Goal: Task Accomplishment & Management: Complete application form

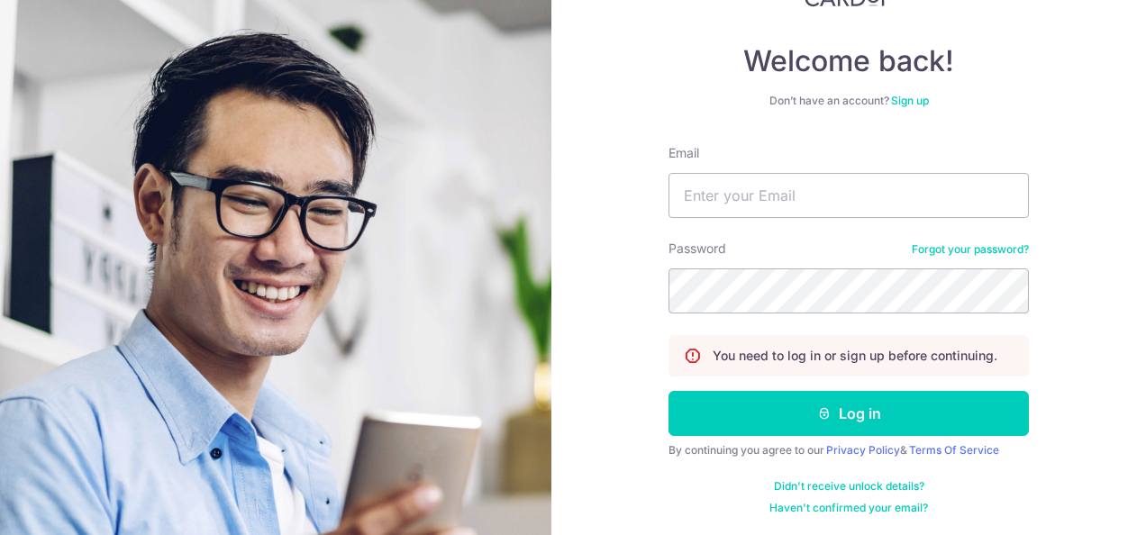
scroll to position [144, 0]
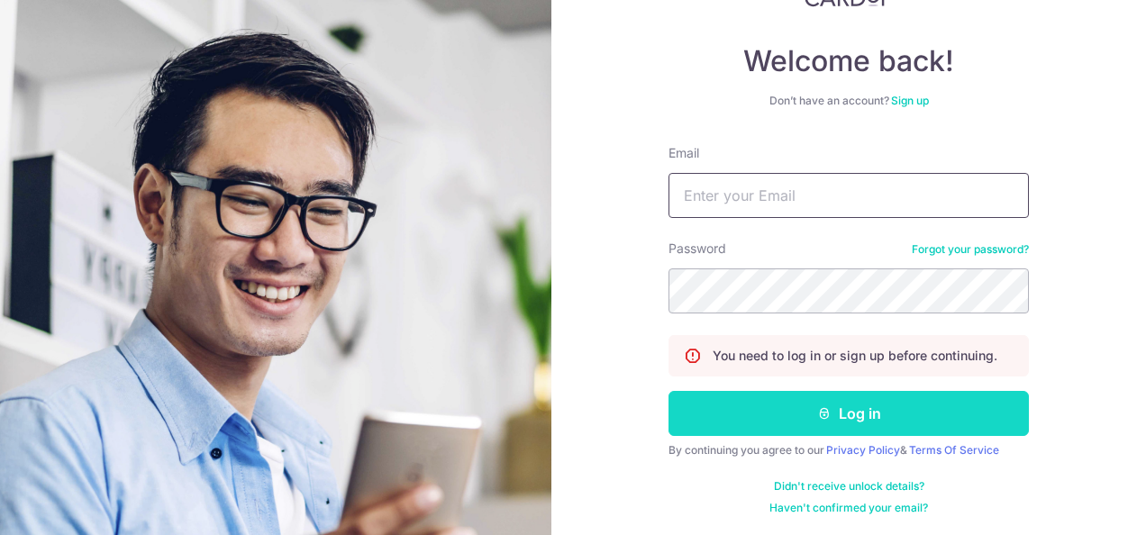
type input "contact@hap.sg"
click at [926, 413] on button "Log in" at bounding box center [849, 413] width 360 height 45
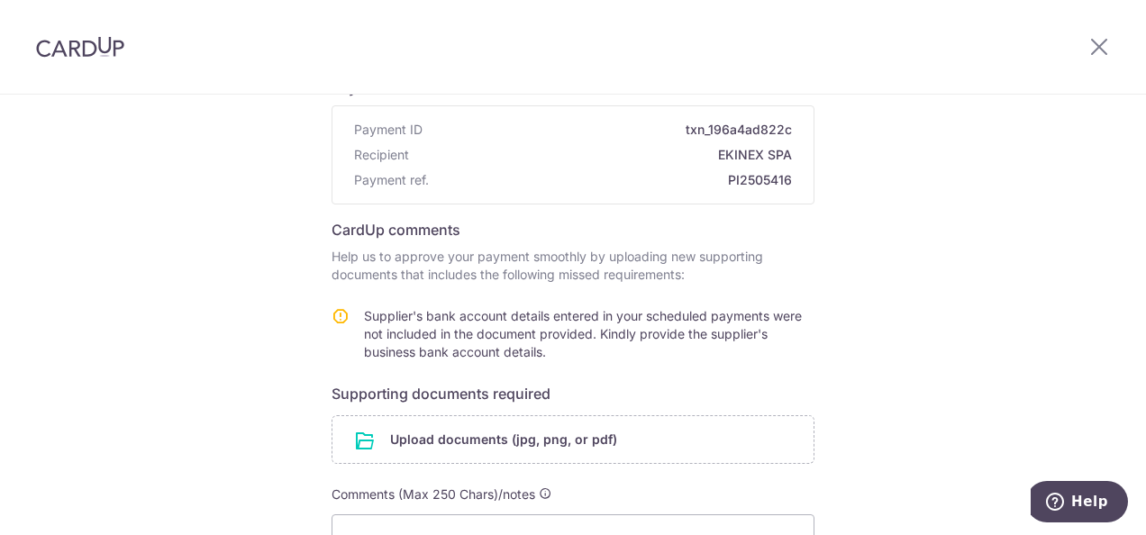
scroll to position [180, 0]
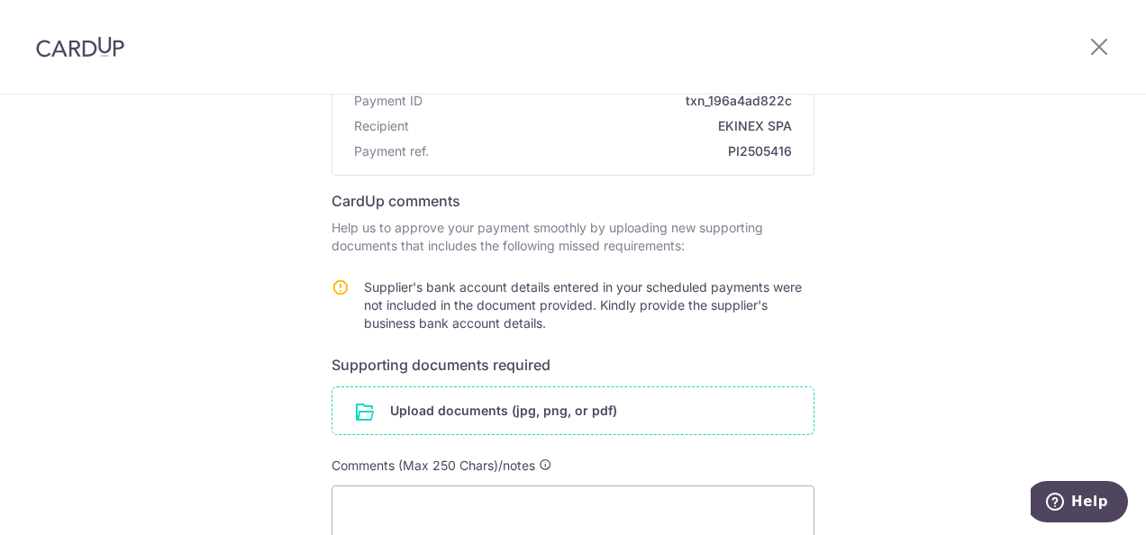
click at [515, 400] on input "file" at bounding box center [572, 410] width 481 height 47
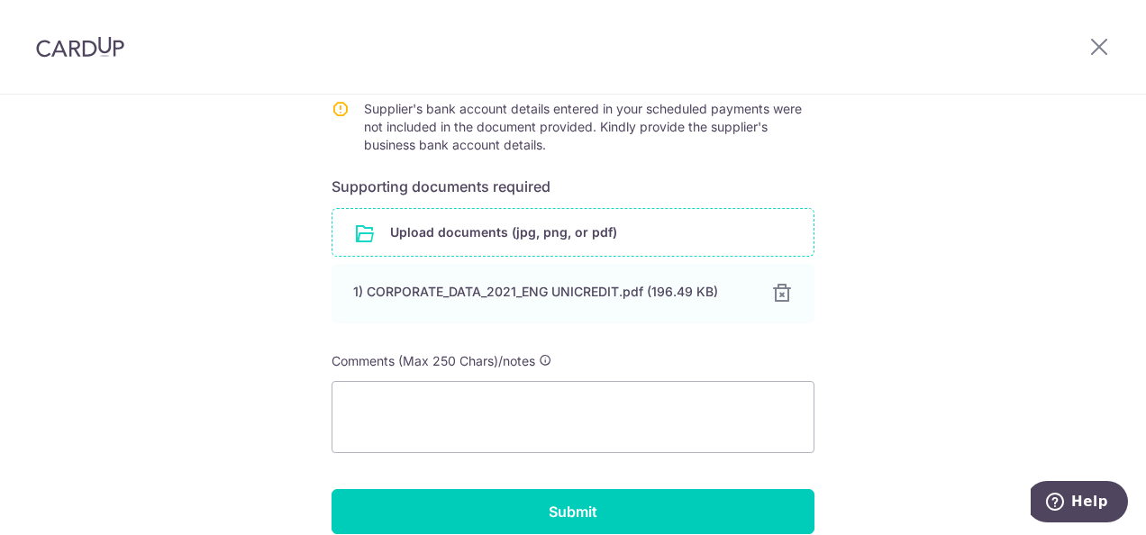
scroll to position [360, 0]
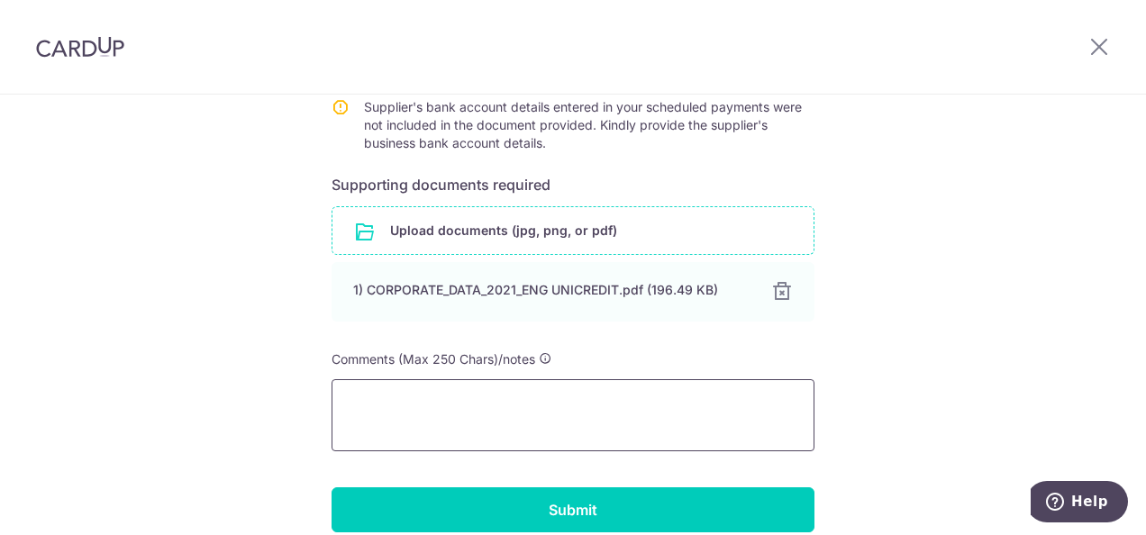
click at [445, 404] on textarea at bounding box center [573, 415] width 483 height 72
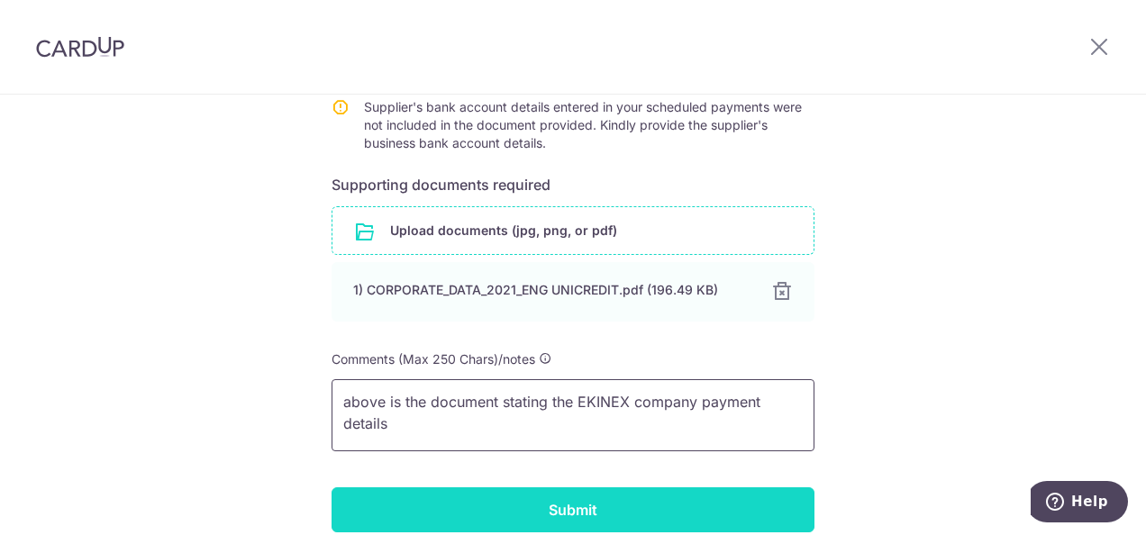
type textarea "above is the document stating the EKINEX company payment details"
click at [537, 506] on input "Submit" at bounding box center [573, 509] width 483 height 45
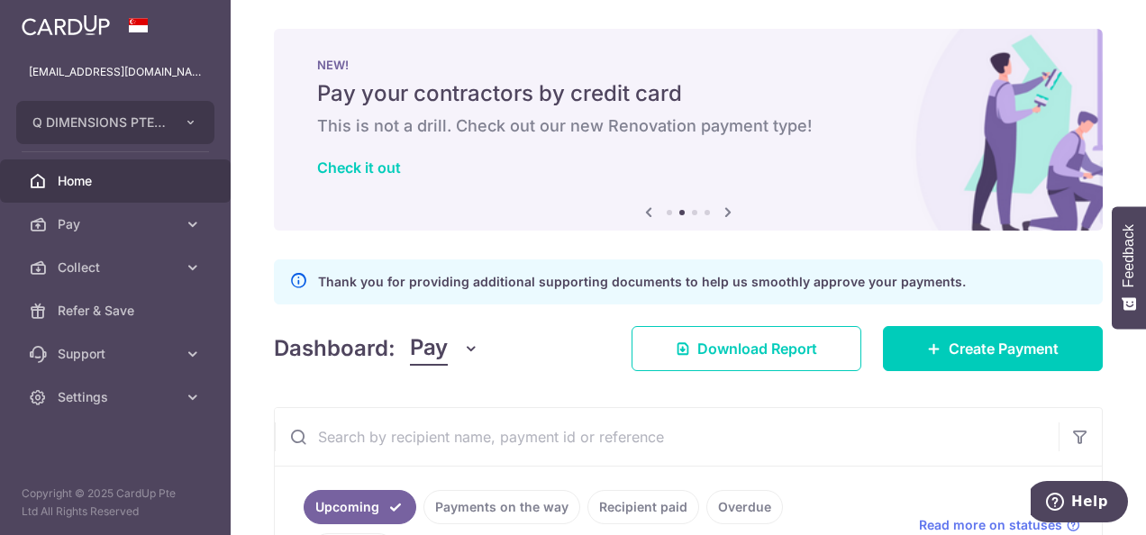
click at [667, 211] on li at bounding box center [669, 212] width 5 height 5
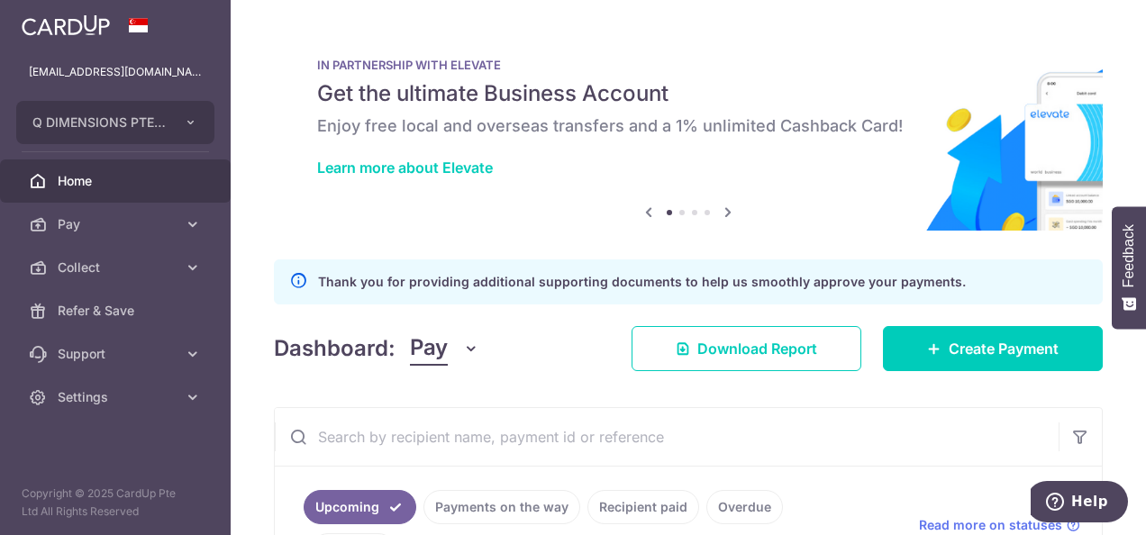
click at [686, 213] on ol at bounding box center [688, 212] width 43 height 5
click at [692, 210] on li at bounding box center [694, 212] width 5 height 5
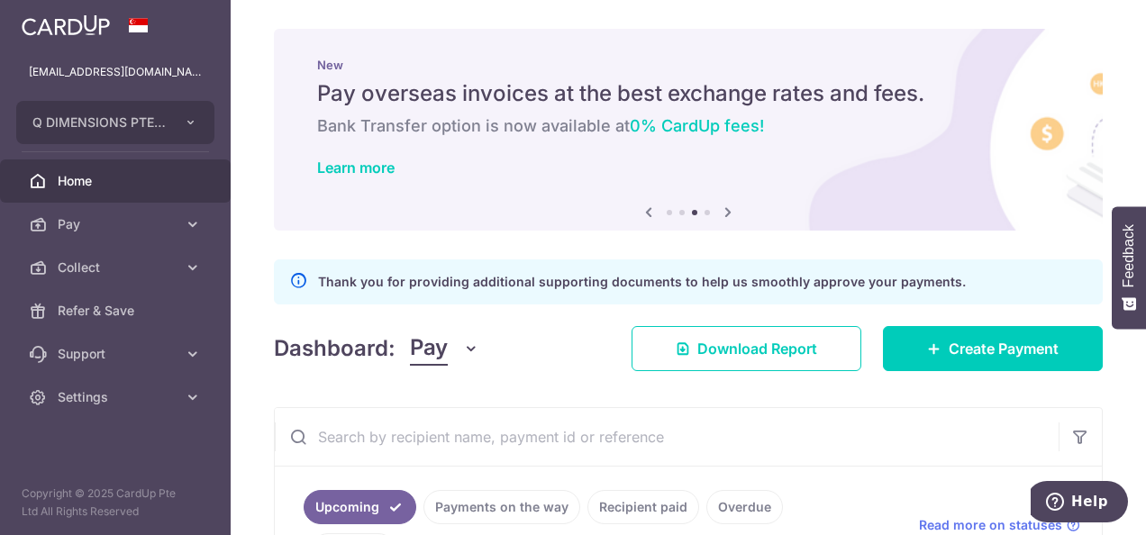
click at [698, 210] on ol at bounding box center [688, 212] width 43 height 5
click at [705, 210] on li at bounding box center [707, 212] width 5 height 5
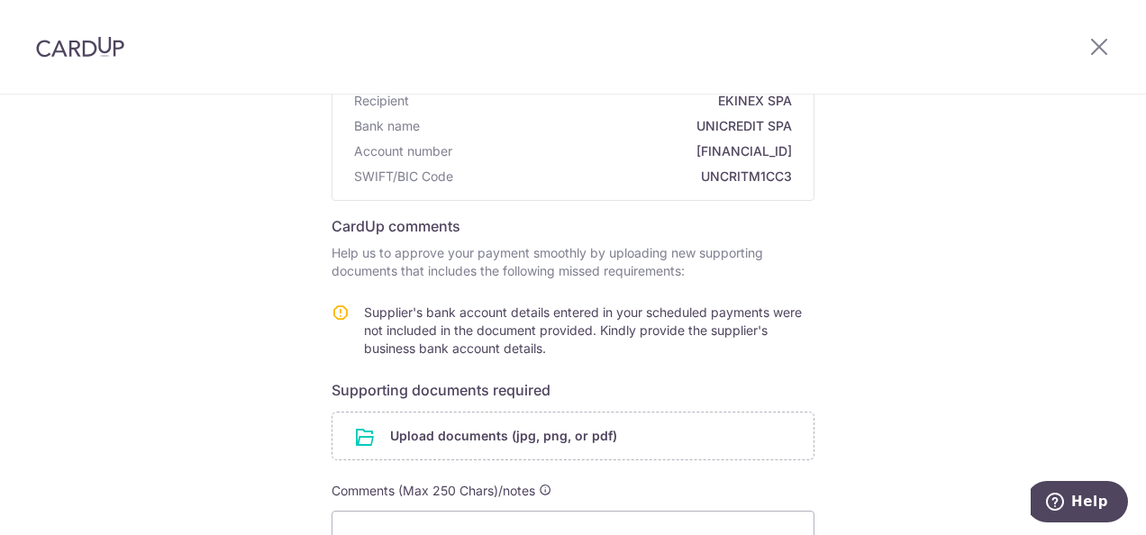
scroll to position [360, 0]
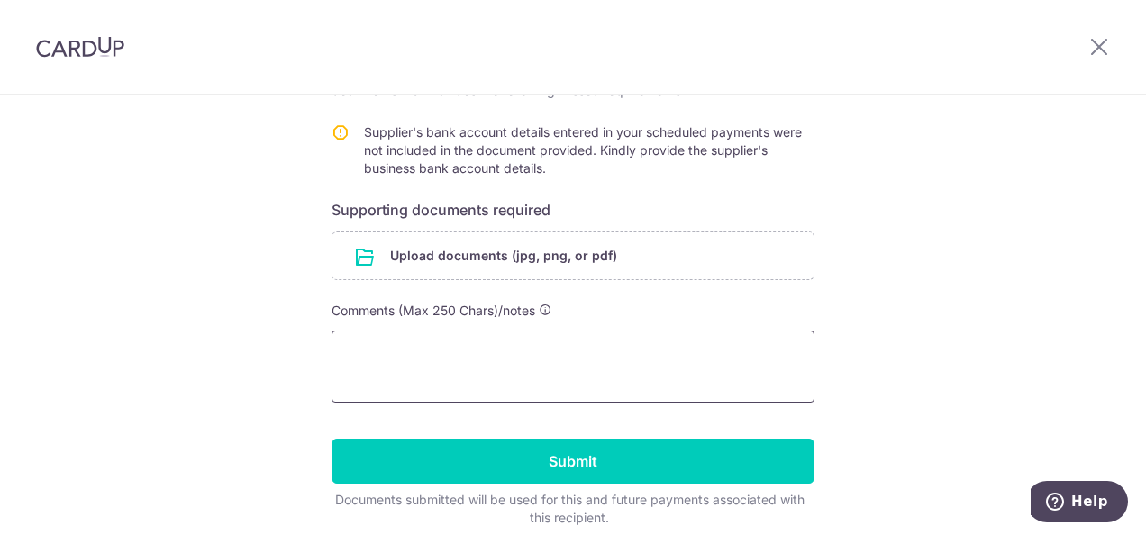
click at [694, 368] on textarea at bounding box center [573, 367] width 483 height 72
paste textarea "above is the document stating the EKINEX company payment details"
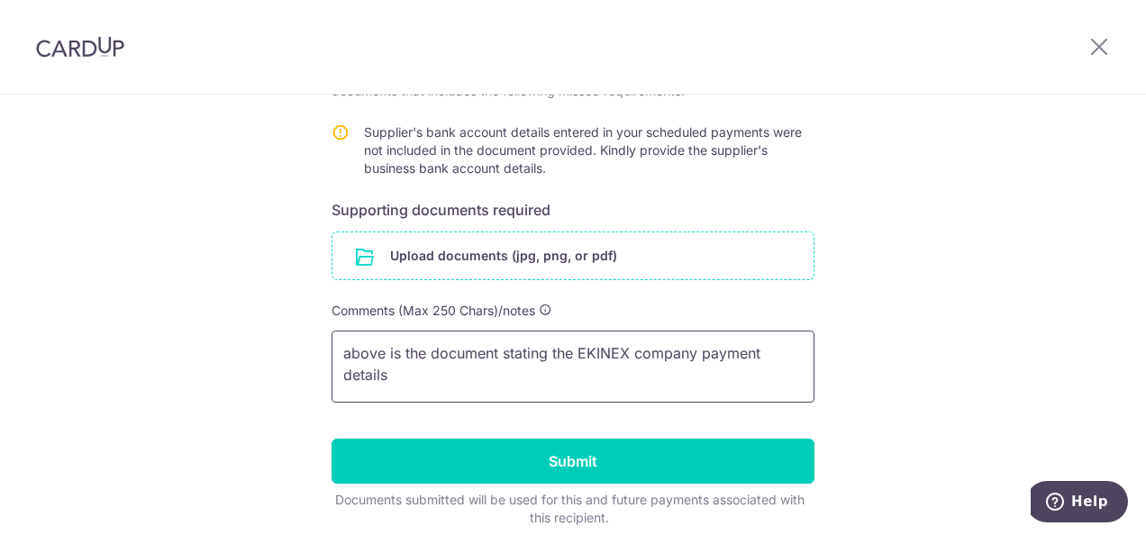
type textarea "above is the document stating the EKINEX company payment details"
click at [433, 267] on input "file" at bounding box center [572, 255] width 481 height 47
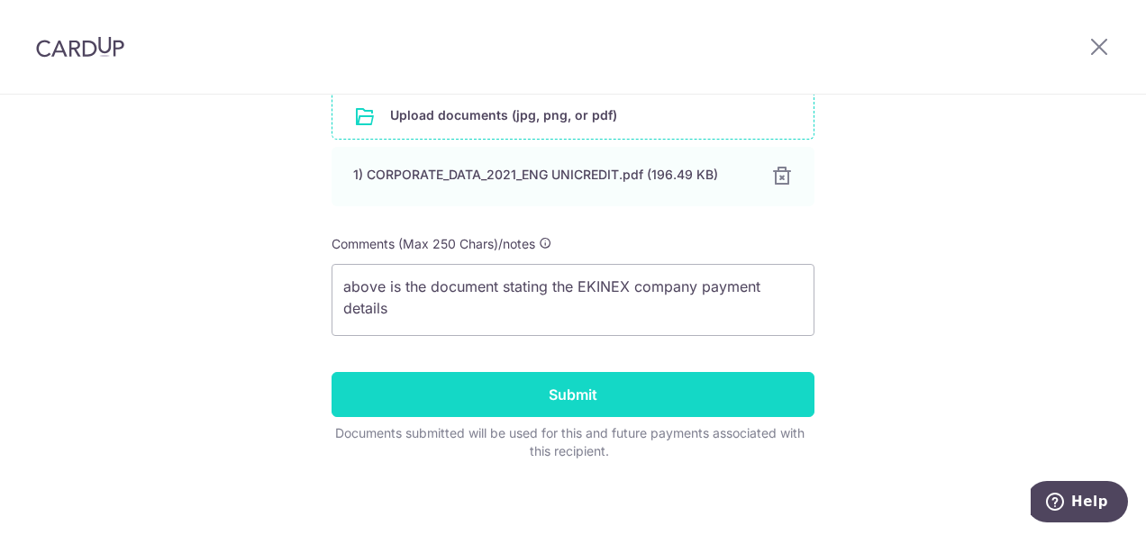
scroll to position [508, 0]
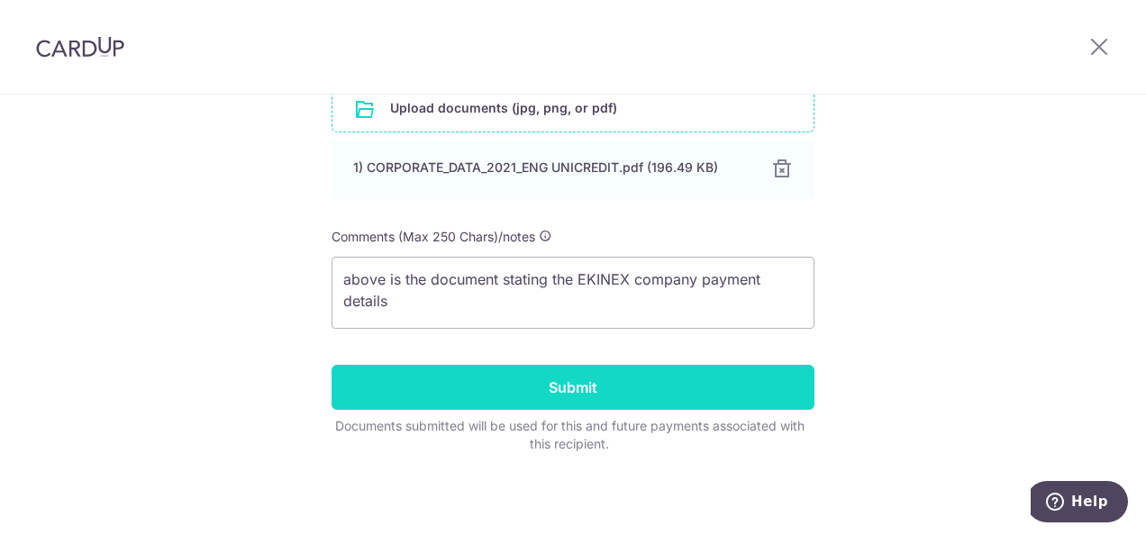
click at [567, 406] on input "Submit" at bounding box center [573, 387] width 483 height 45
